Goal: Check status: Check status

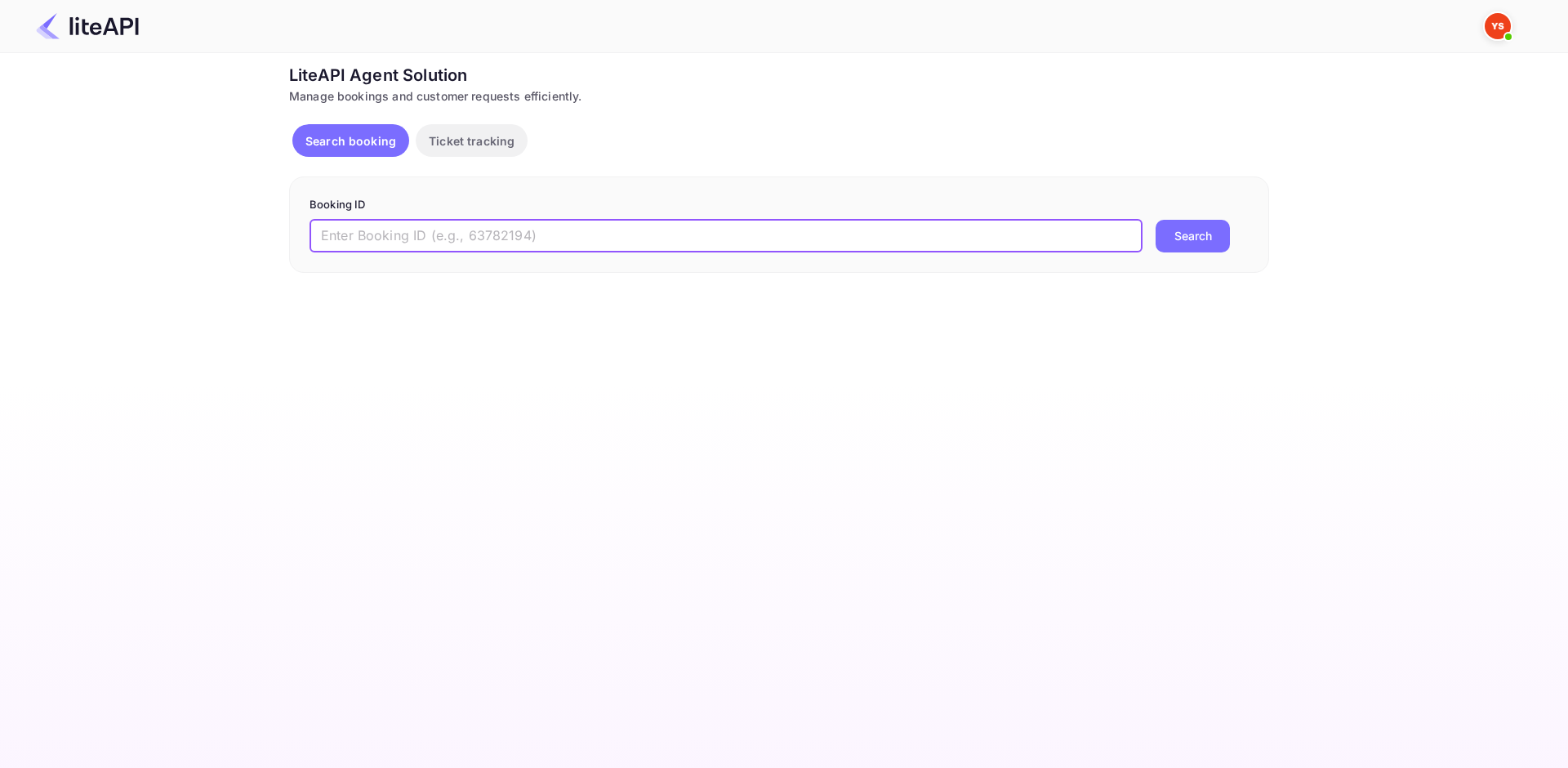
click at [550, 239] on input "text" at bounding box center [726, 235] width 833 height 33
type input "8900707"
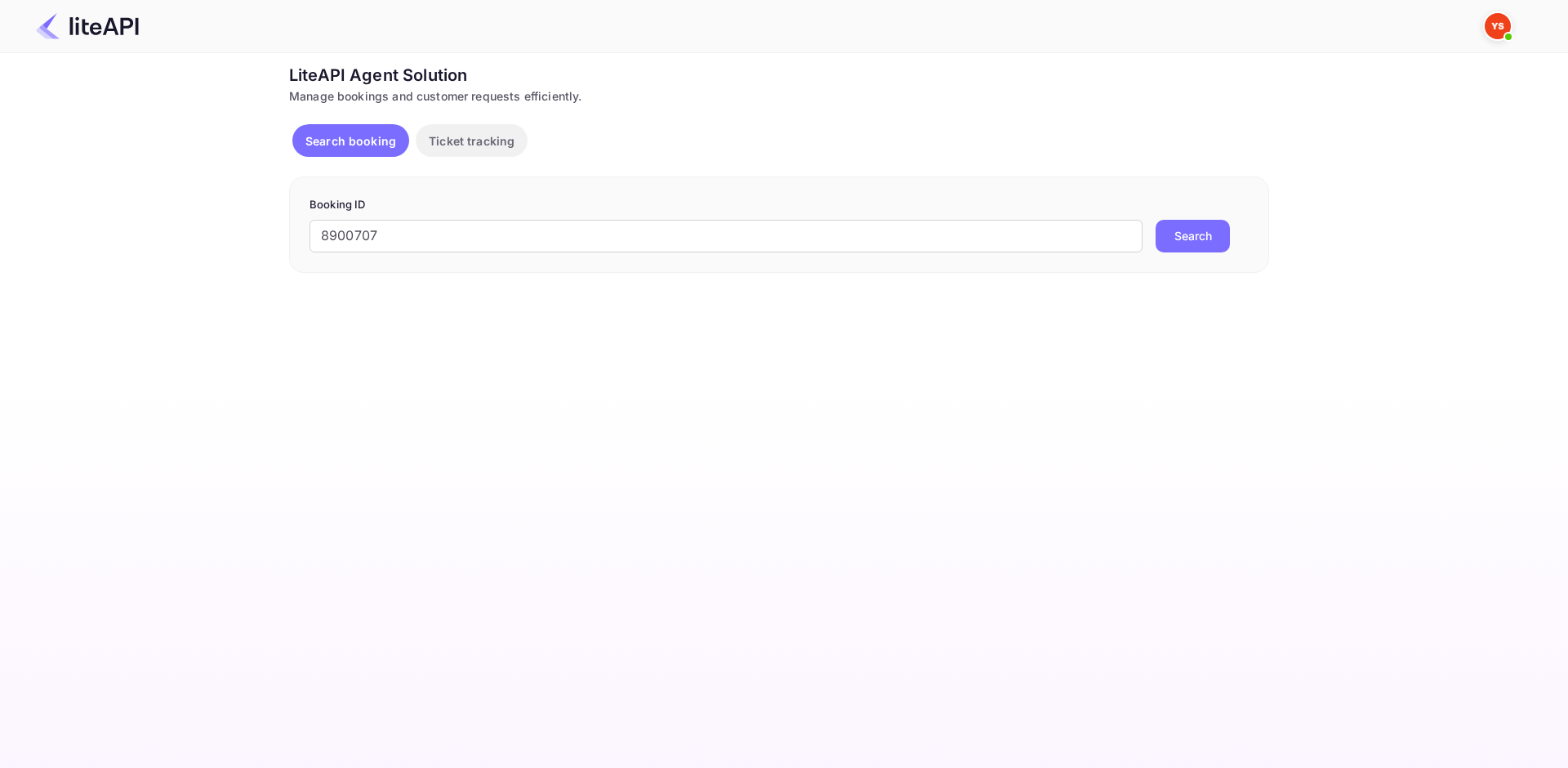
click at [1197, 240] on button "Search" at bounding box center [1192, 235] width 74 height 33
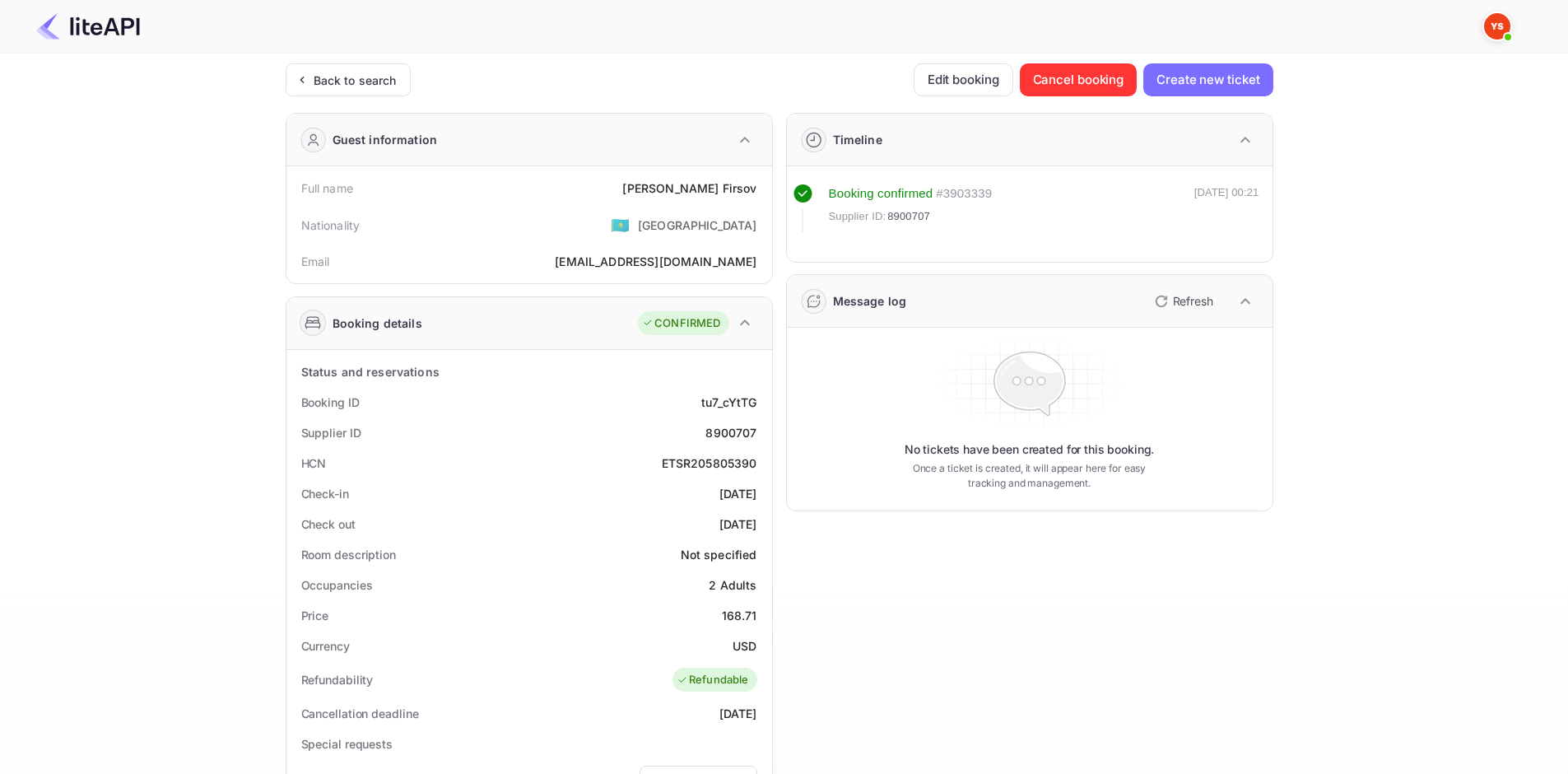
click at [699, 193] on div "[PERSON_NAME]" at bounding box center [689, 188] width 134 height 17
click at [704, 193] on div "[PERSON_NAME]" at bounding box center [689, 188] width 134 height 17
click at [735, 193] on div "[PERSON_NAME]" at bounding box center [689, 188] width 134 height 17
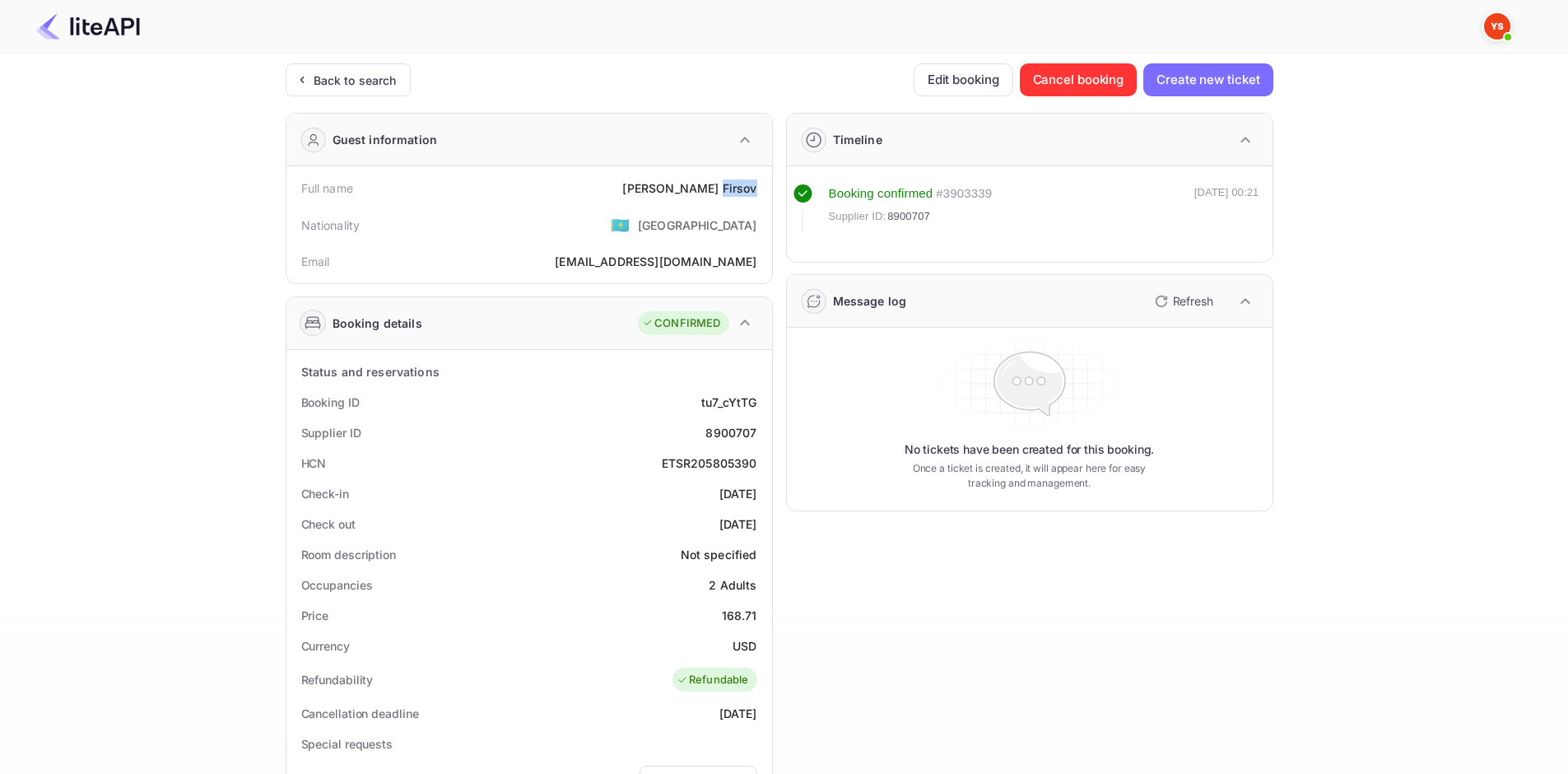
click at [739, 195] on div "[PERSON_NAME]" at bounding box center [689, 188] width 134 height 17
click at [716, 193] on div "[PERSON_NAME]" at bounding box center [689, 188] width 134 height 17
click at [711, 193] on div "[PERSON_NAME]" at bounding box center [689, 188] width 134 height 17
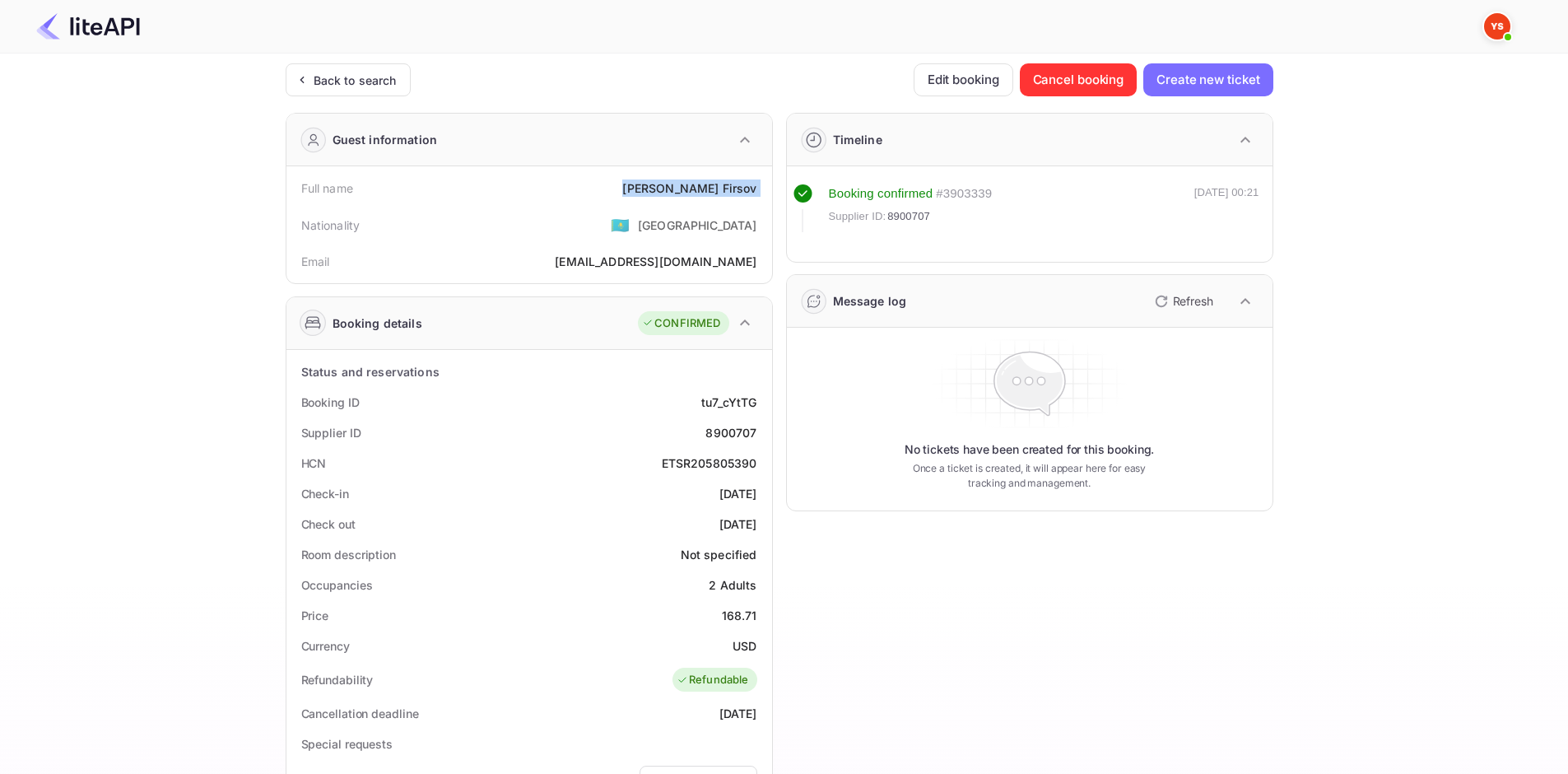
click at [711, 193] on div "[PERSON_NAME]" at bounding box center [689, 188] width 134 height 17
copy div "[PERSON_NAME]"
click at [729, 624] on div "Price 168.71" at bounding box center [529, 615] width 472 height 31
click at [730, 623] on div "168.71" at bounding box center [738, 615] width 35 height 17
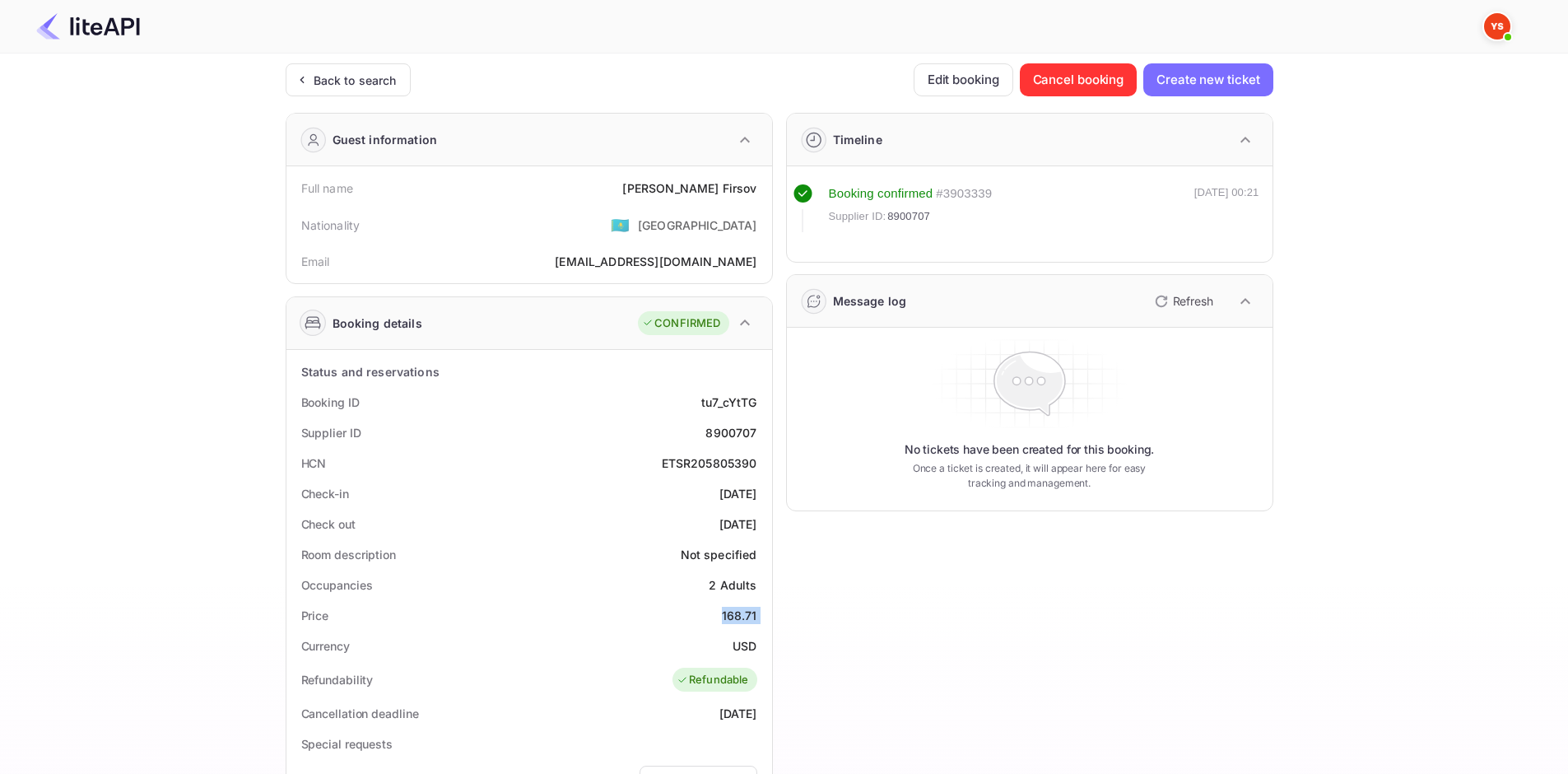
copy div "168.71"
